Goal: Find specific page/section

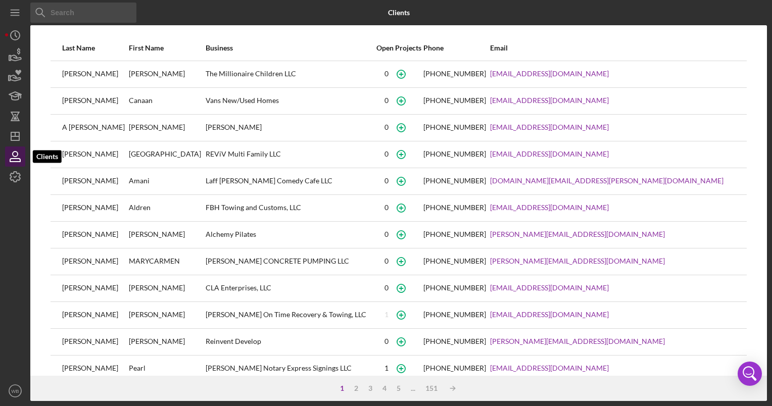
click at [16, 154] on icon "button" at bounding box center [15, 156] width 25 height 25
click at [17, 135] on icon "Icon/Dashboard" at bounding box center [15, 136] width 25 height 25
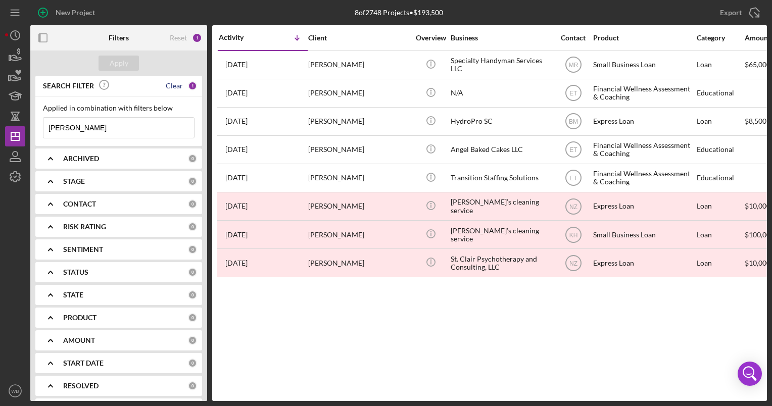
click at [169, 85] on div "Clear" at bounding box center [174, 86] width 17 height 8
click at [86, 132] on input at bounding box center [118, 128] width 151 height 20
click at [86, 130] on input at bounding box center [118, 128] width 151 height 20
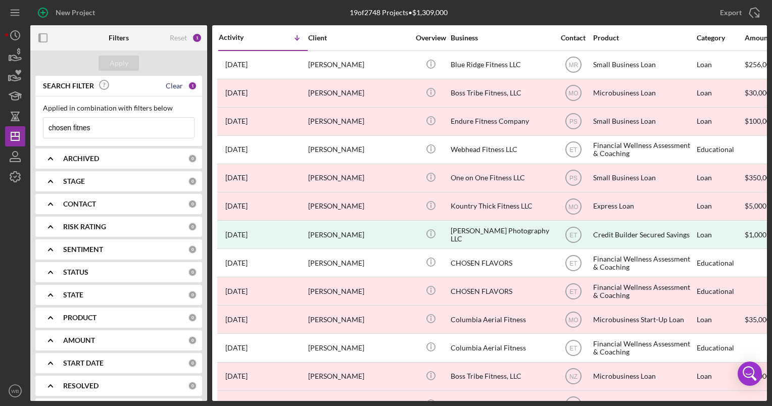
type input "chosen fitnes"
click at [174, 85] on div "Clear" at bounding box center [174, 86] width 17 height 8
